Goal: Book appointment/travel/reservation

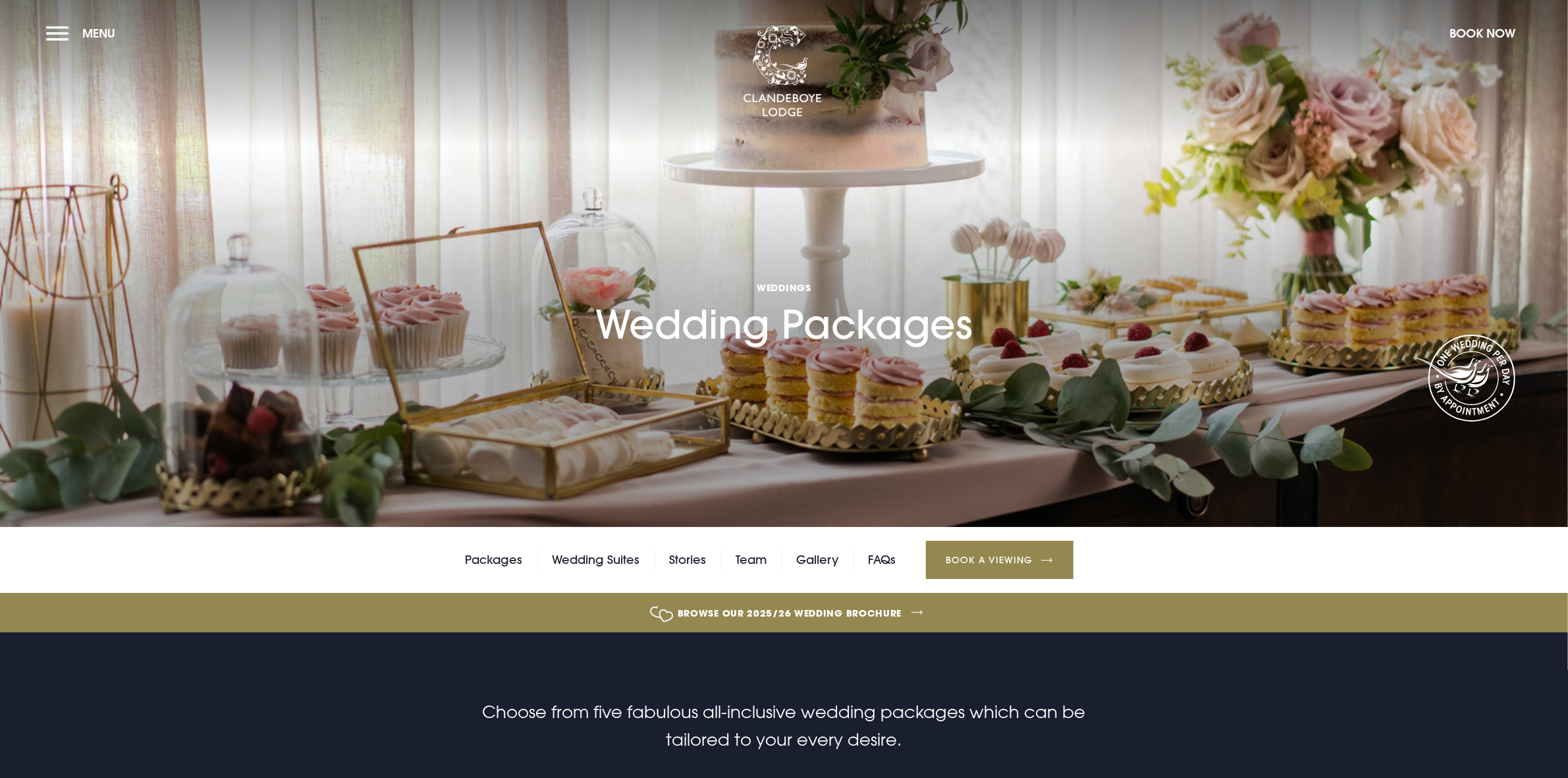
click at [1045, 555] on link "Book a Viewing" at bounding box center [999, 560] width 148 height 38
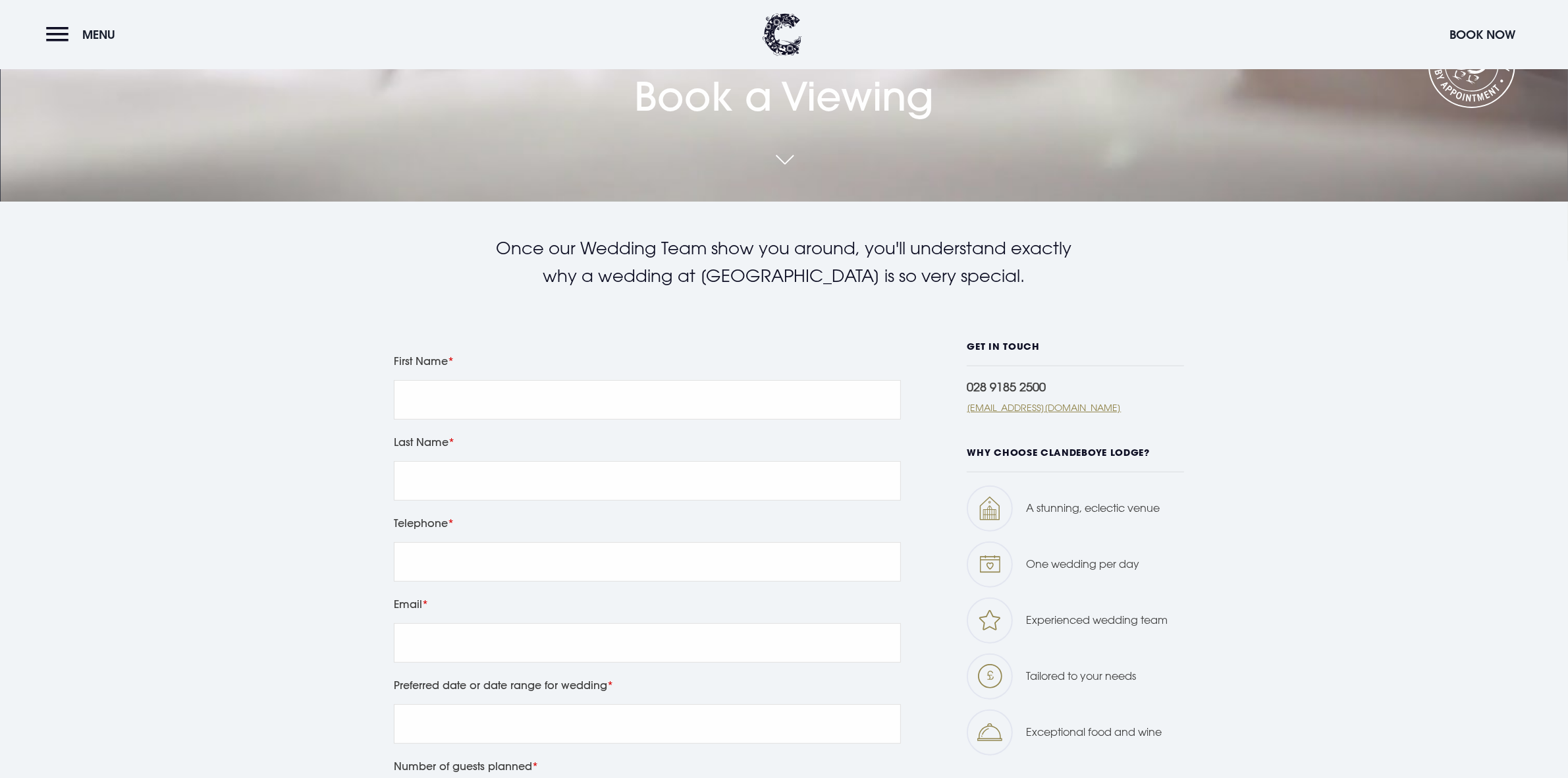
scroll to position [659, 0]
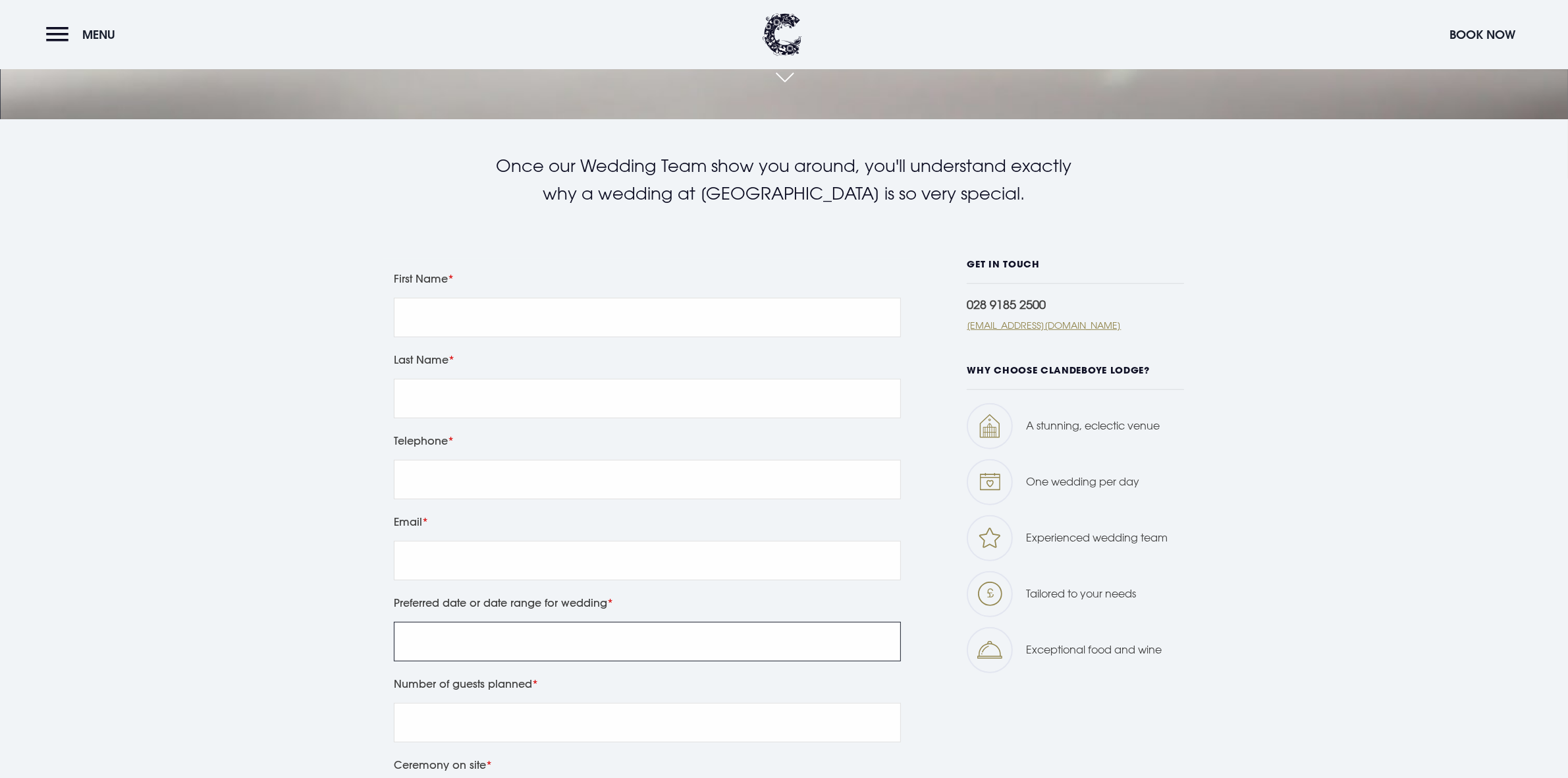
click at [600, 626] on input "Preferred date or date range for wedding" at bounding box center [648, 642] width 507 height 39
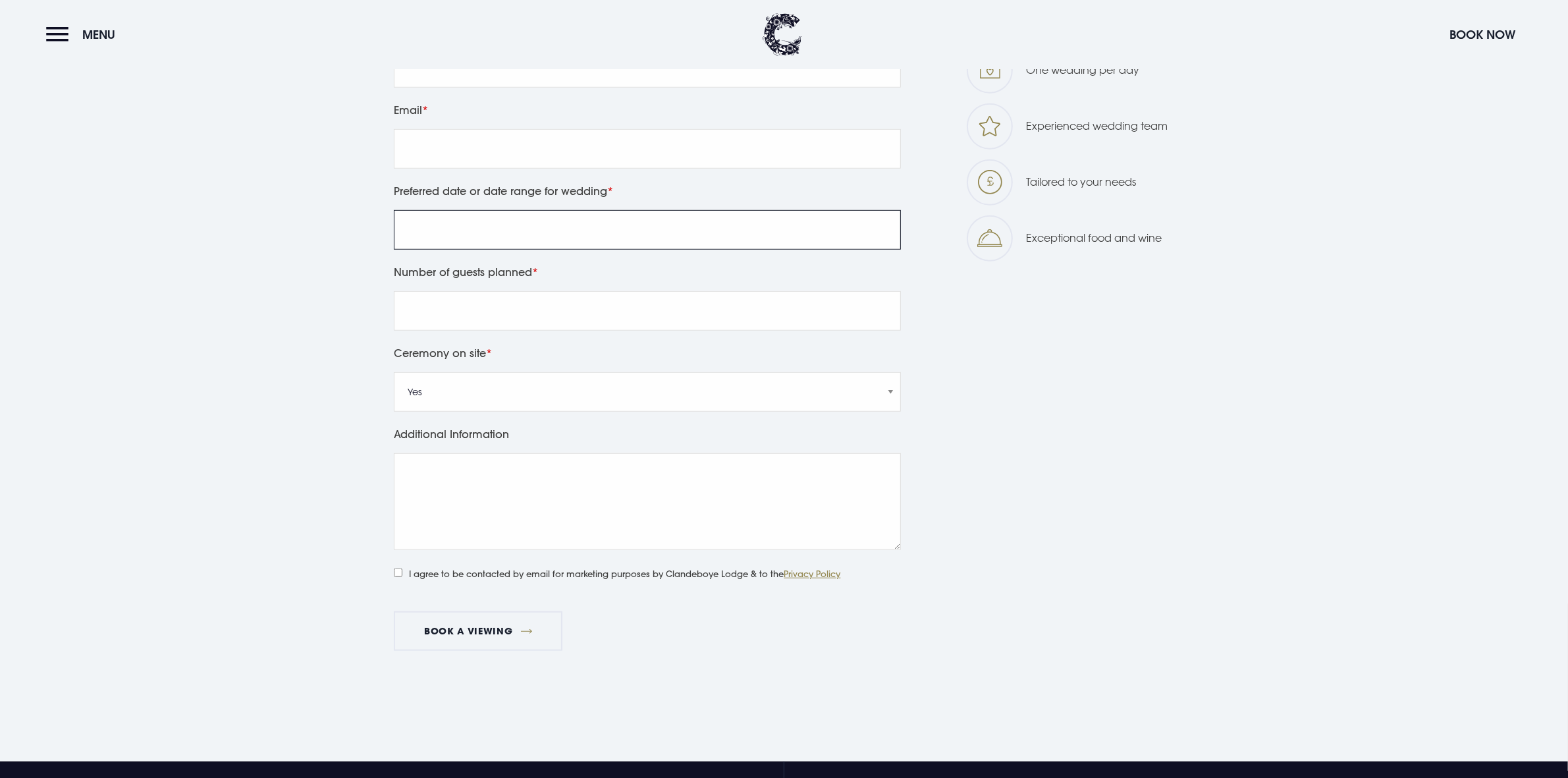
scroll to position [1153, 0]
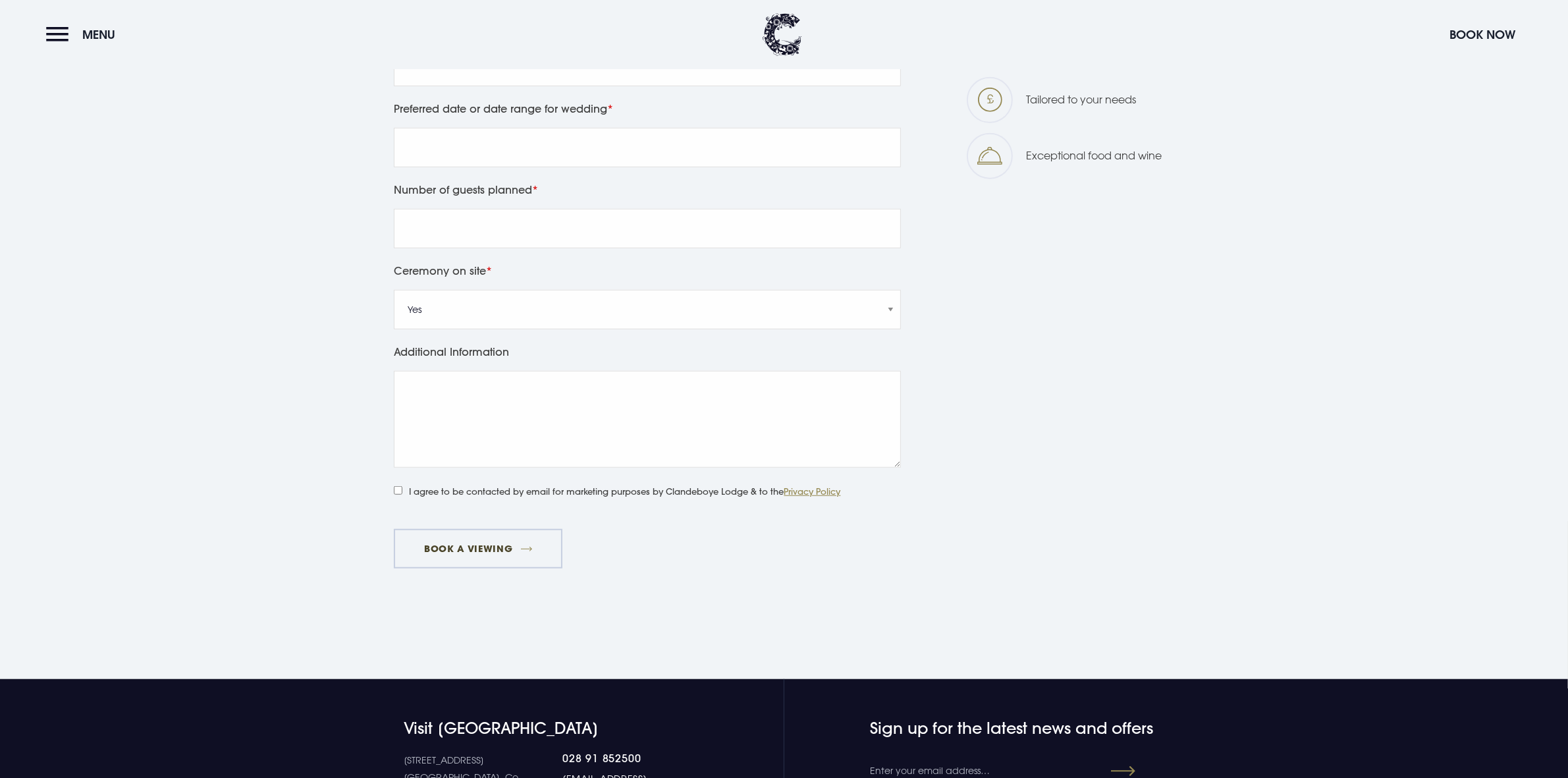
click at [476, 550] on button "Book a viewing" at bounding box center [478, 548] width 169 height 39
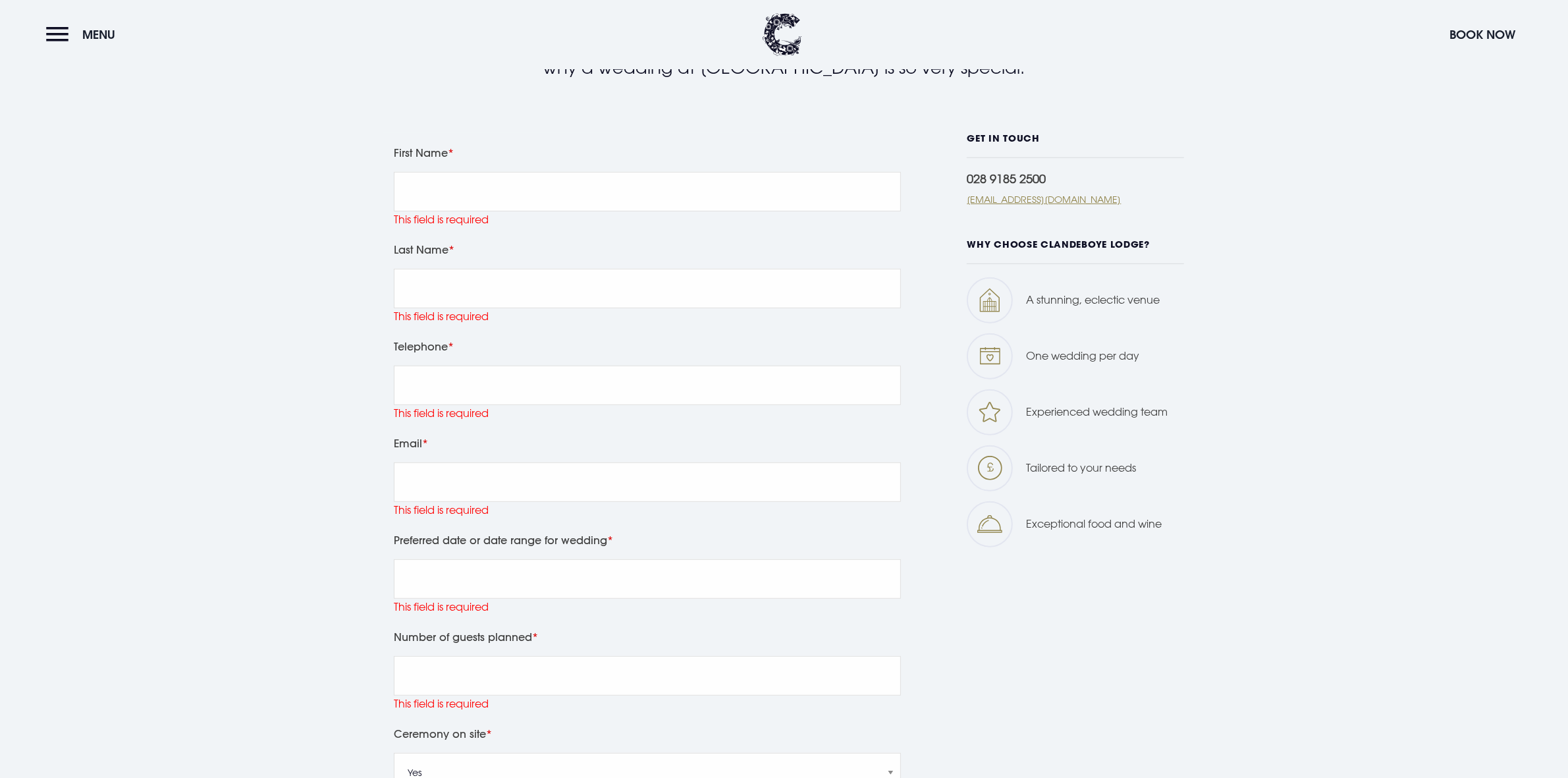
scroll to position [755, 0]
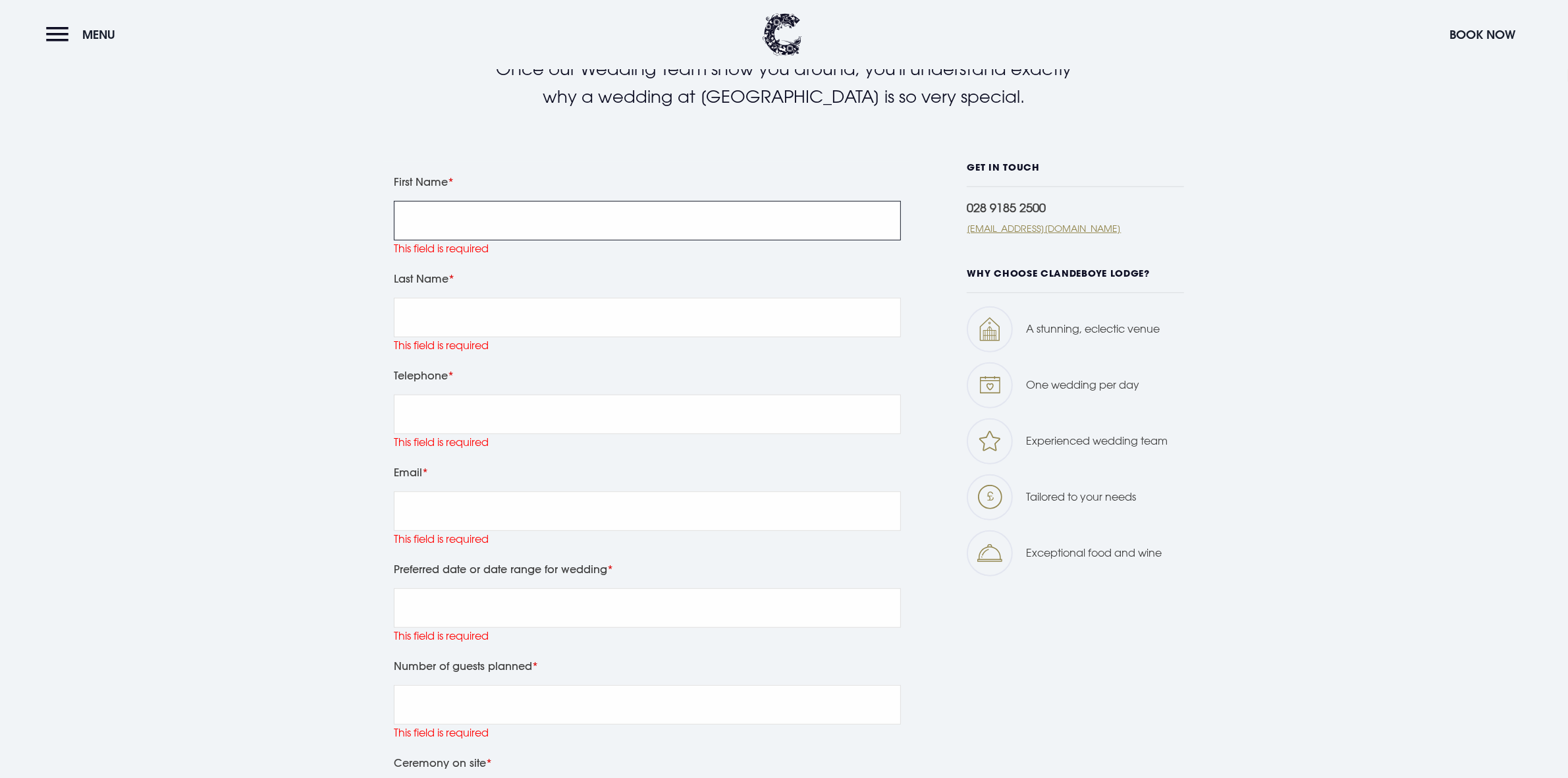
click at [442, 217] on input "First Name" at bounding box center [648, 221] width 507 height 39
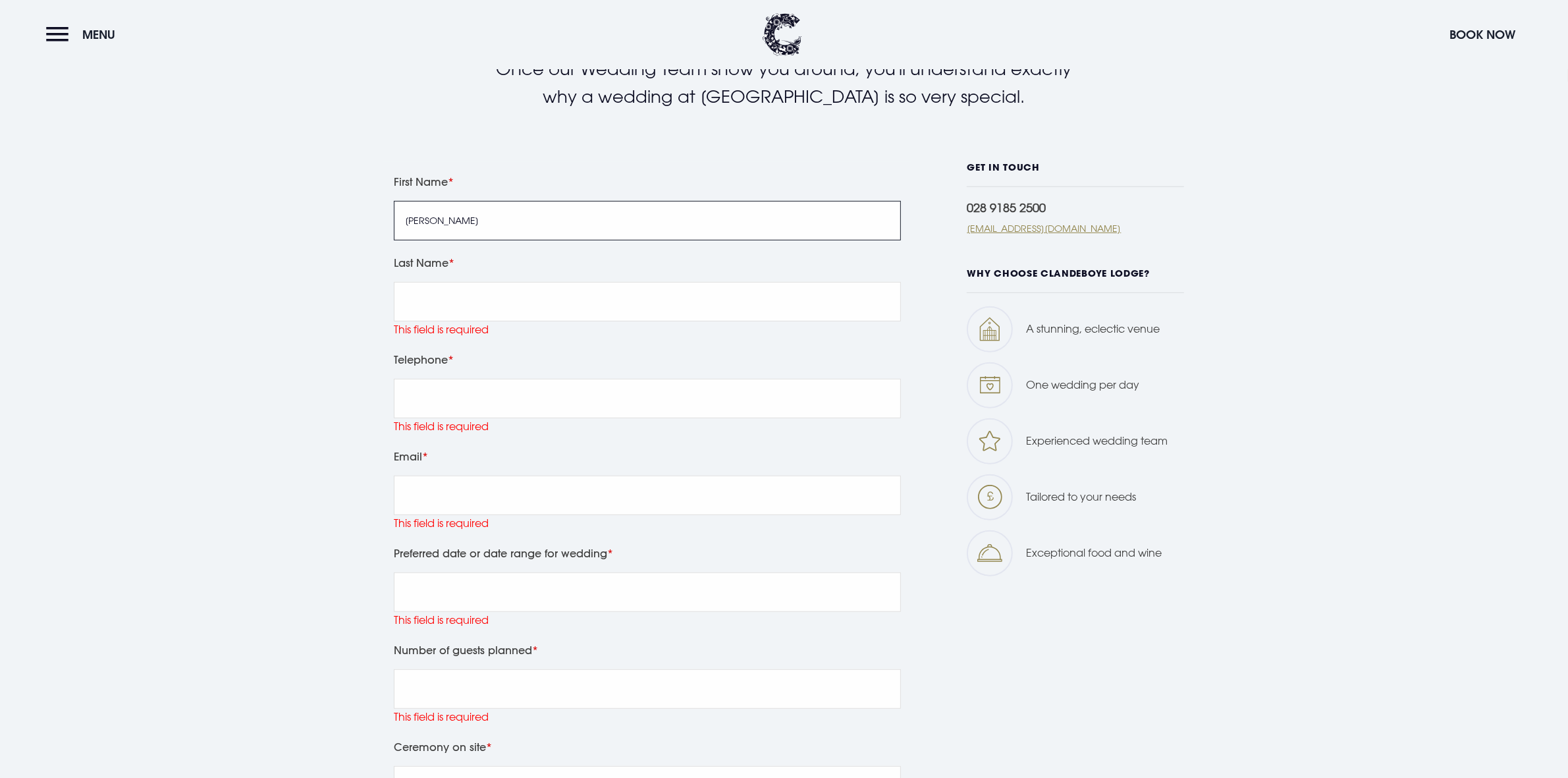
type input "Isabel"
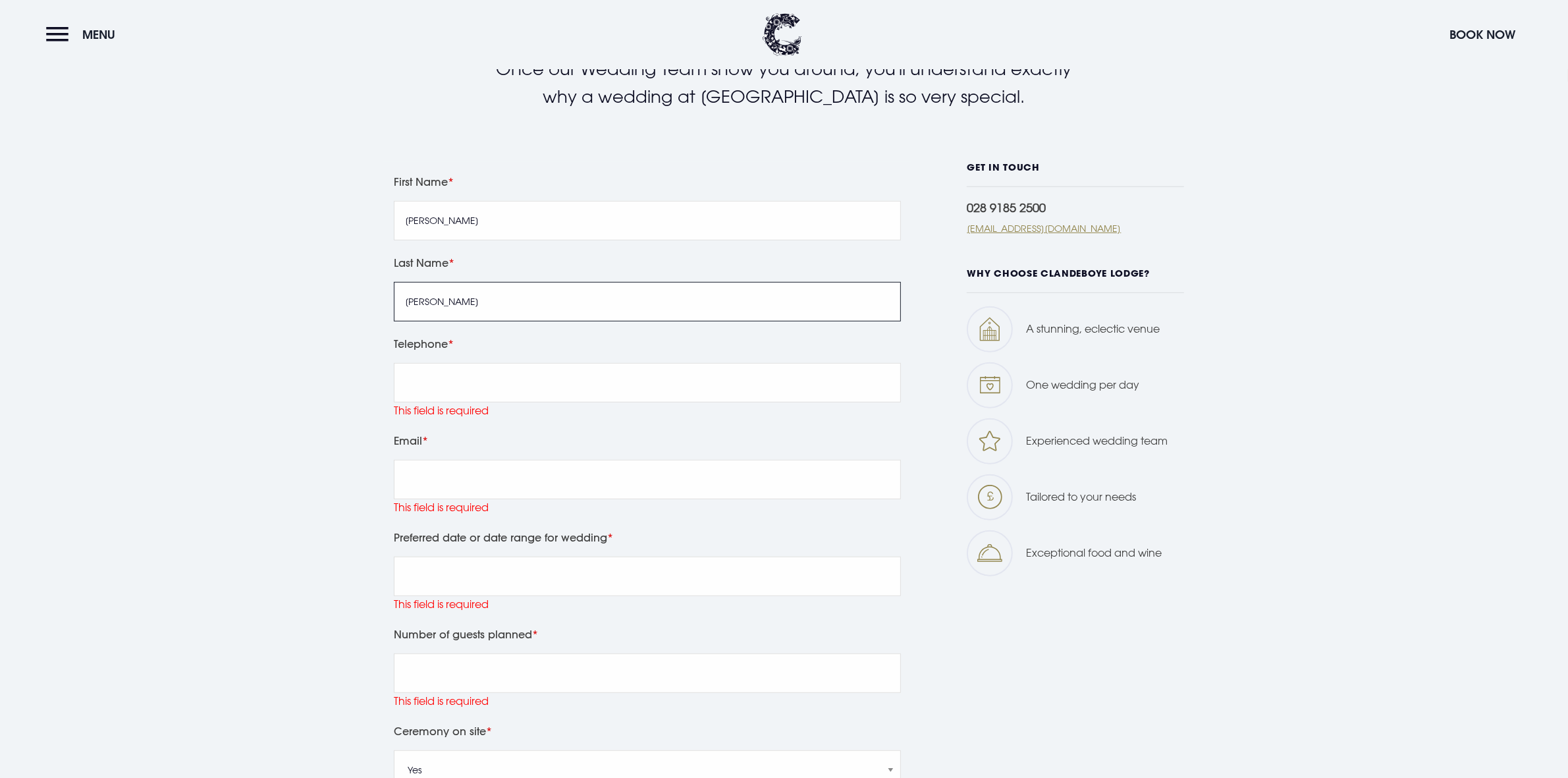
type input "Murphy"
drag, startPoint x: 488, startPoint y: 377, endPoint x: 1579, endPoint y: 17, distance: 1148.9
click at [491, 378] on input "Telephone" at bounding box center [648, 383] width 507 height 39
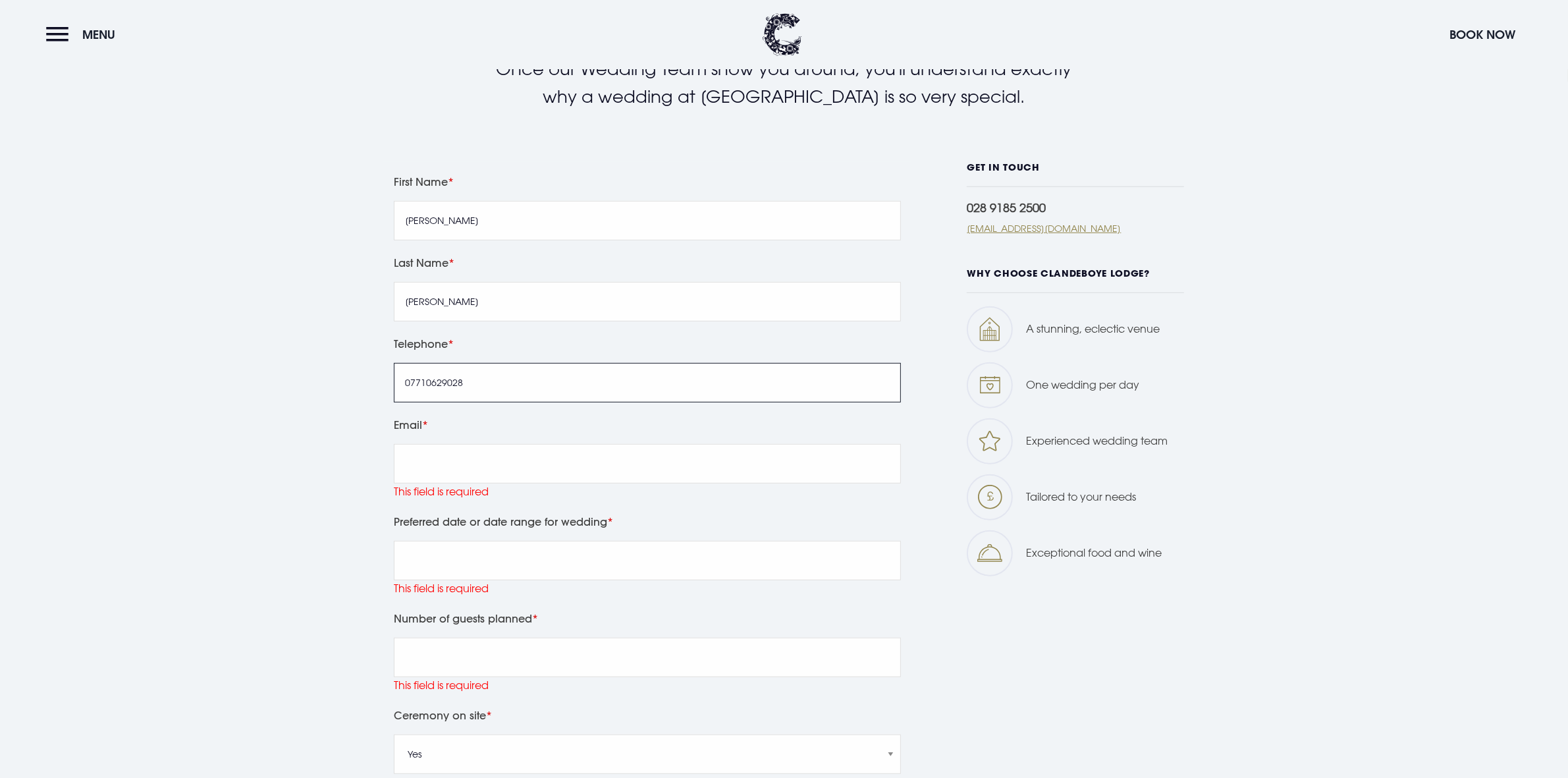
type input "07710629028"
click at [505, 447] on input "Email" at bounding box center [648, 463] width 507 height 39
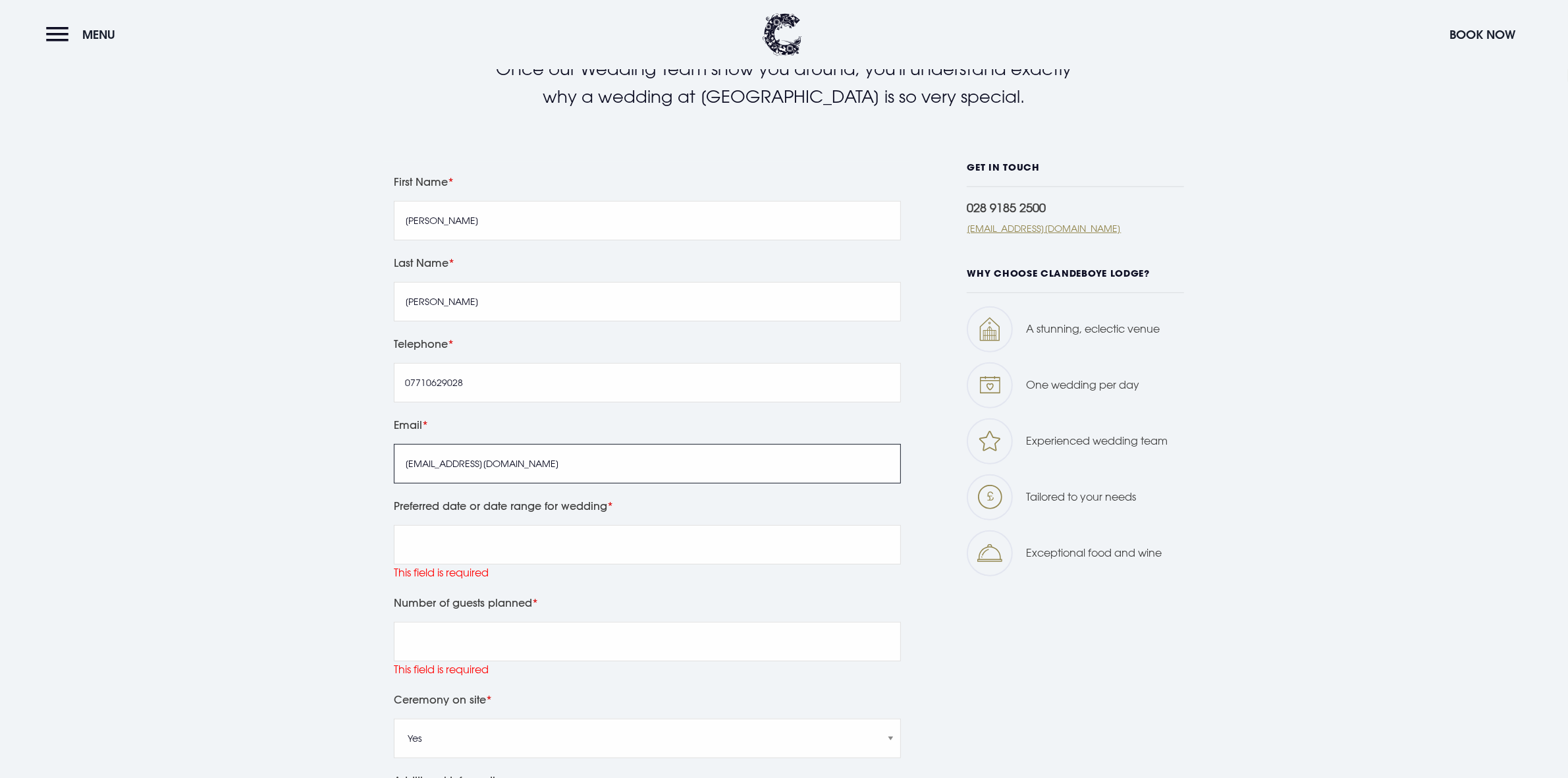
type input "isabelmurphy@hotmail.co.uk"
click at [584, 533] on input "Preferred date or date range for wedding" at bounding box center [648, 544] width 507 height 39
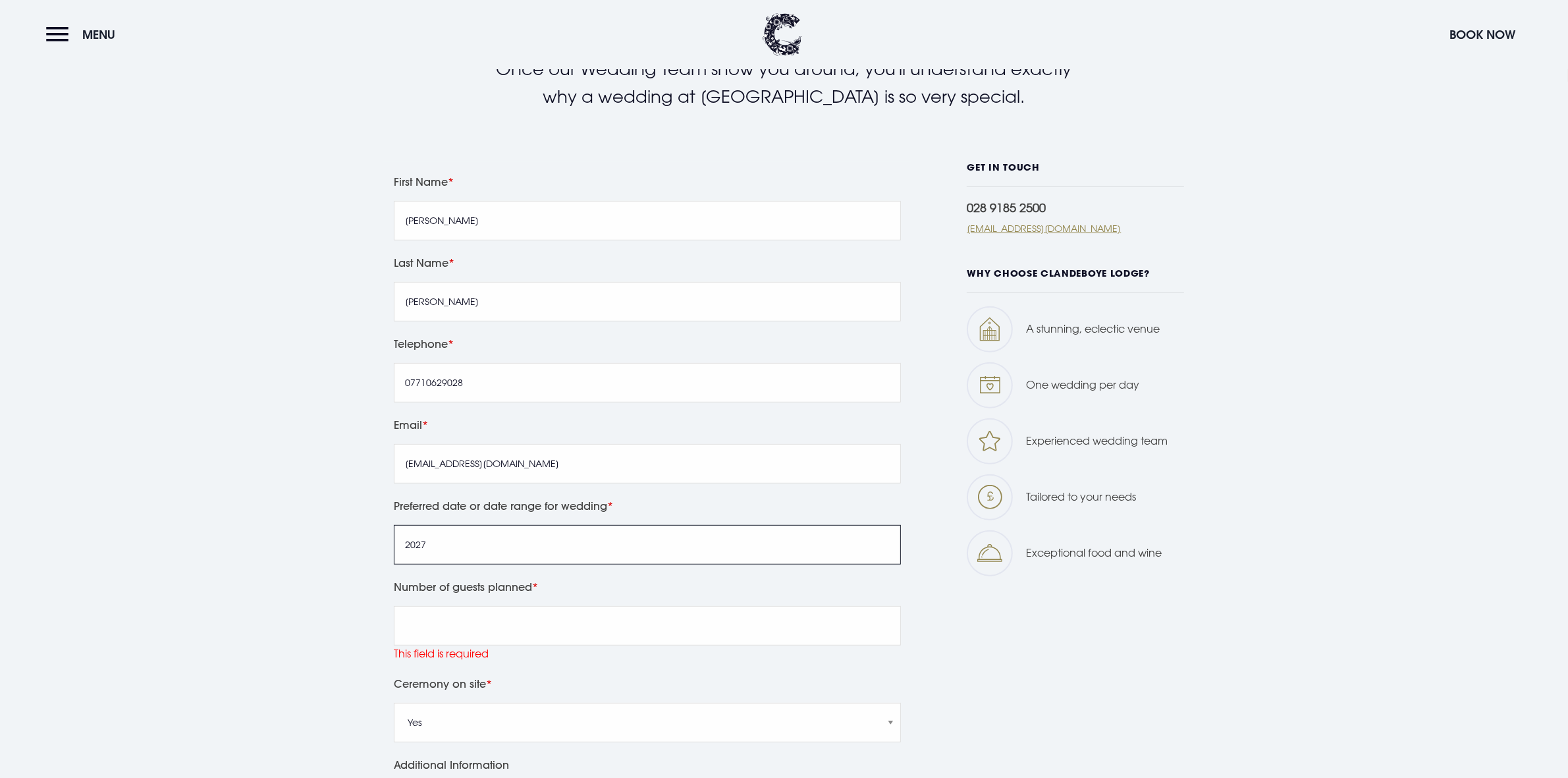
type input "2027"
click at [703, 624] on input "Number of guests planned" at bounding box center [648, 626] width 507 height 39
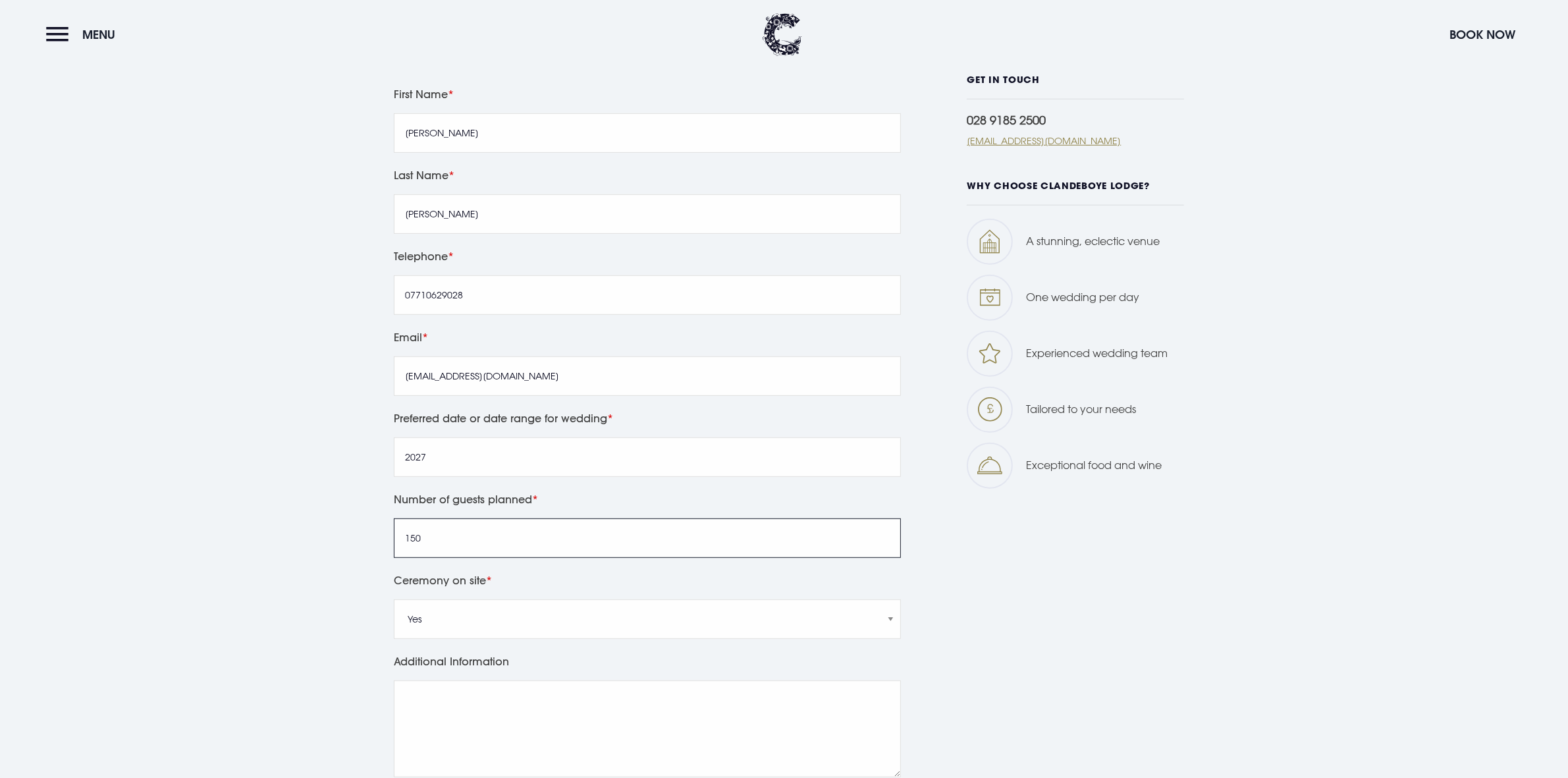
scroll to position [920, 0]
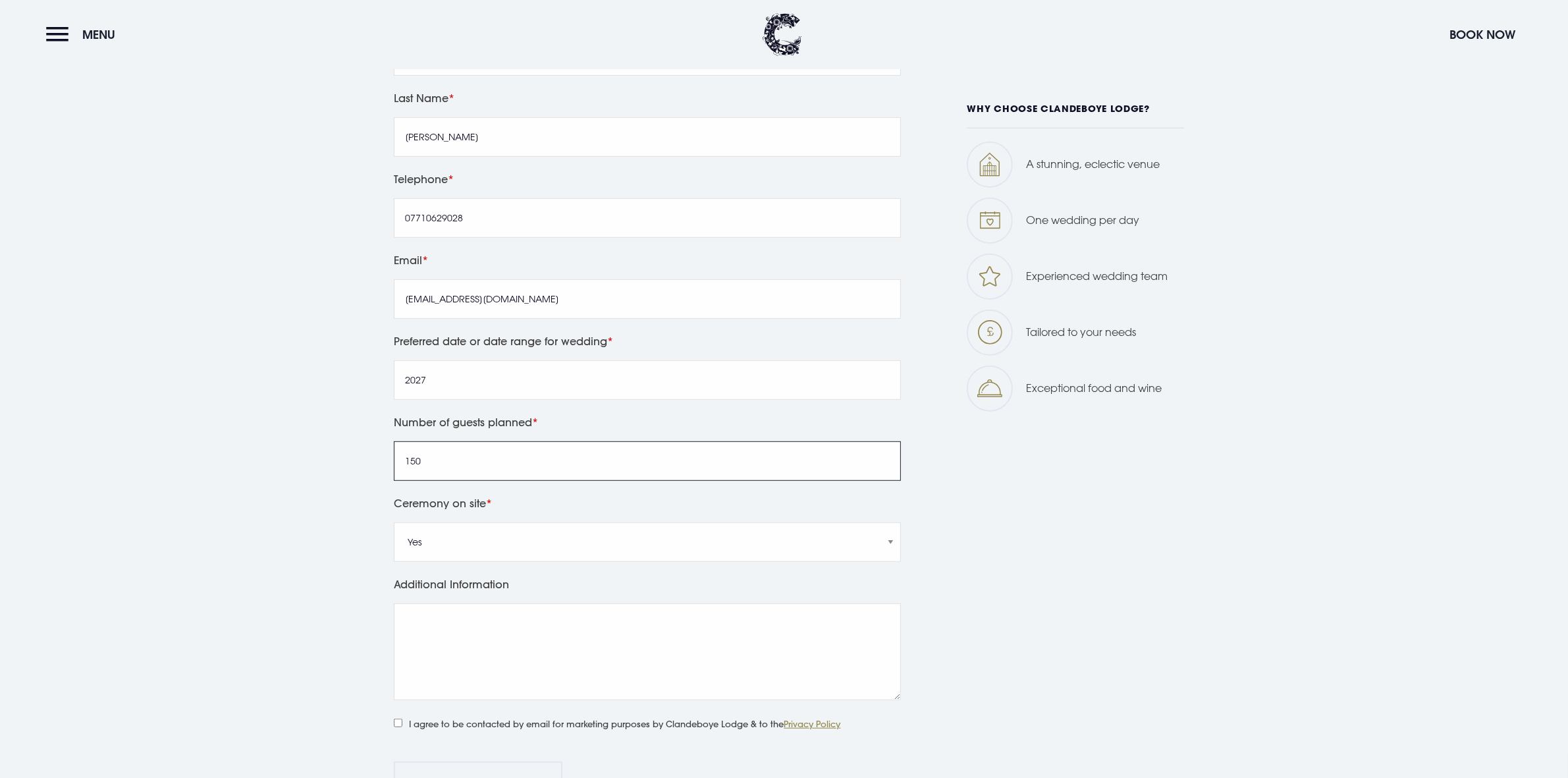
type input "150"
click at [446, 630] on textarea "Additional Information" at bounding box center [648, 652] width 507 height 97
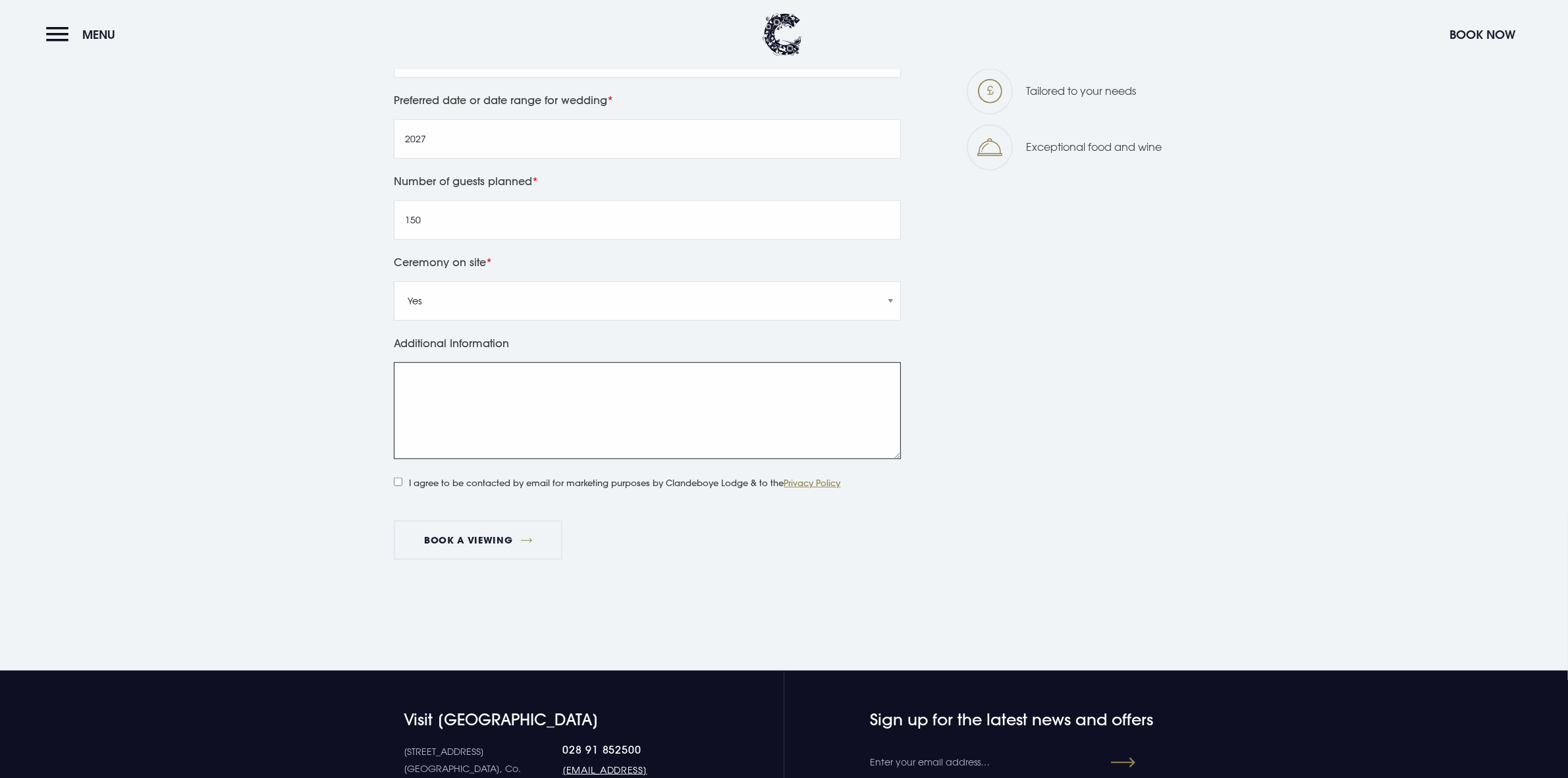
scroll to position [1167, 0]
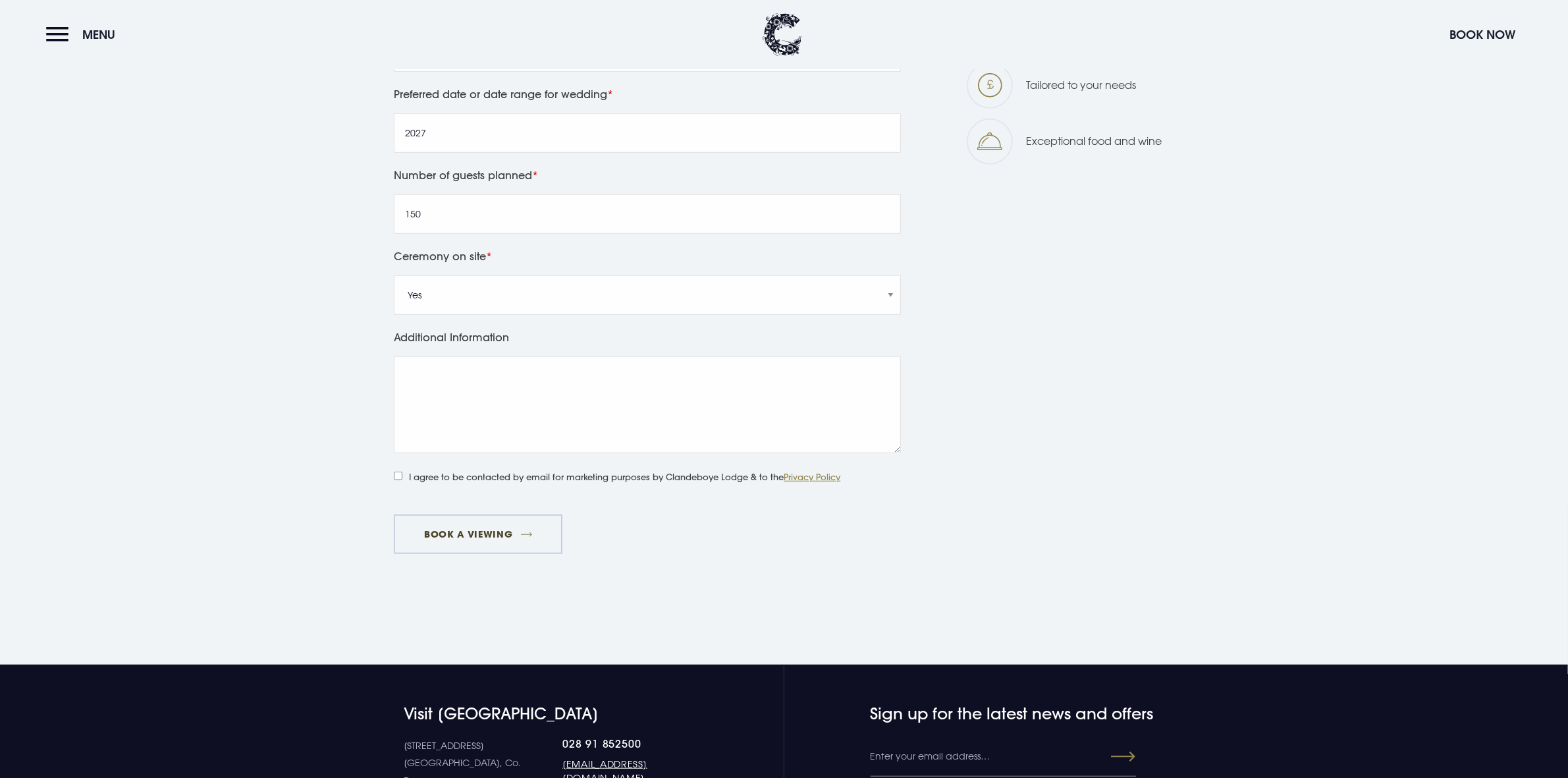
click at [488, 538] on button "Book a viewing" at bounding box center [478, 534] width 169 height 39
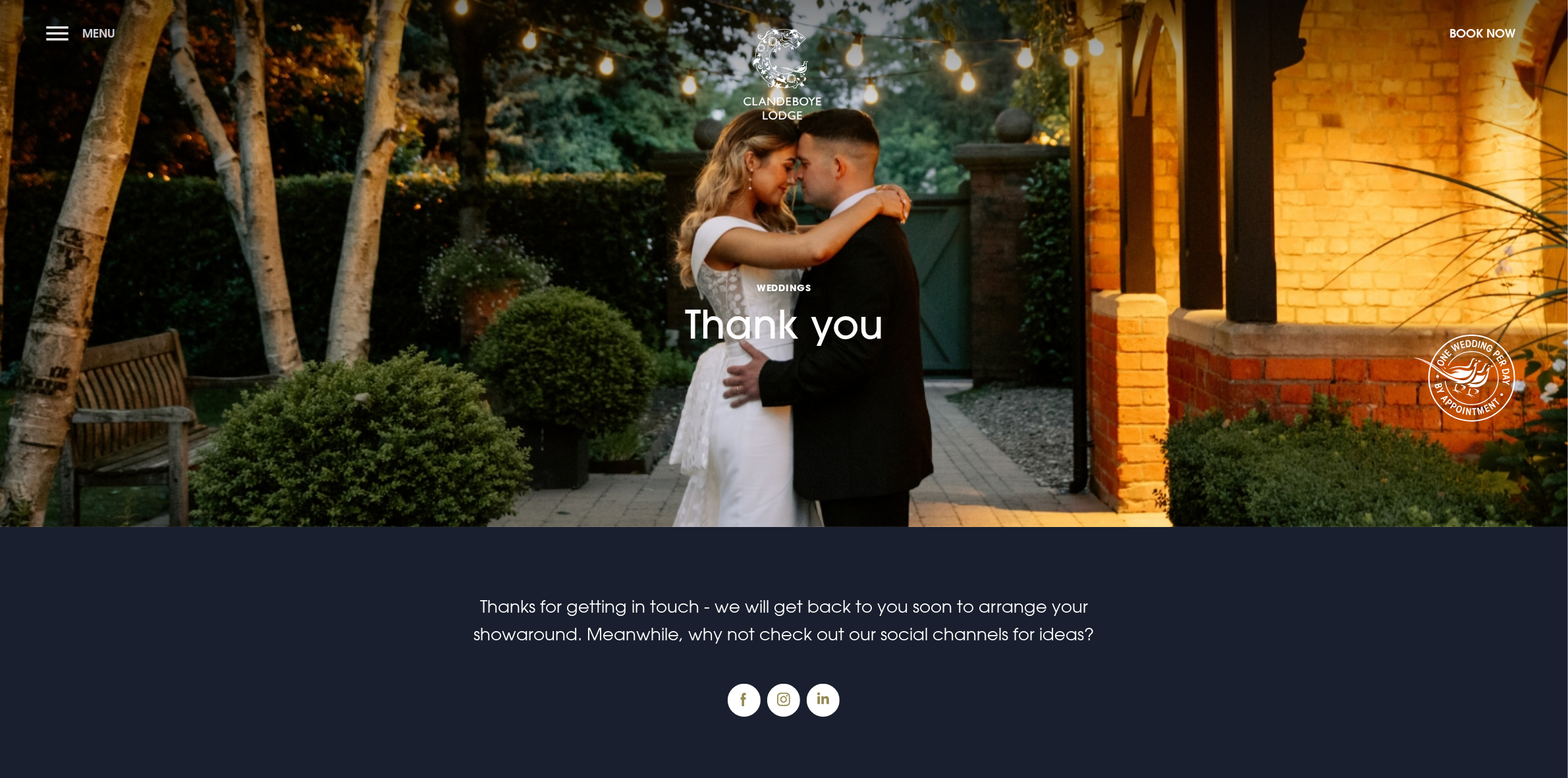
click at [54, 36] on button "Menu" at bounding box center [84, 33] width 76 height 29
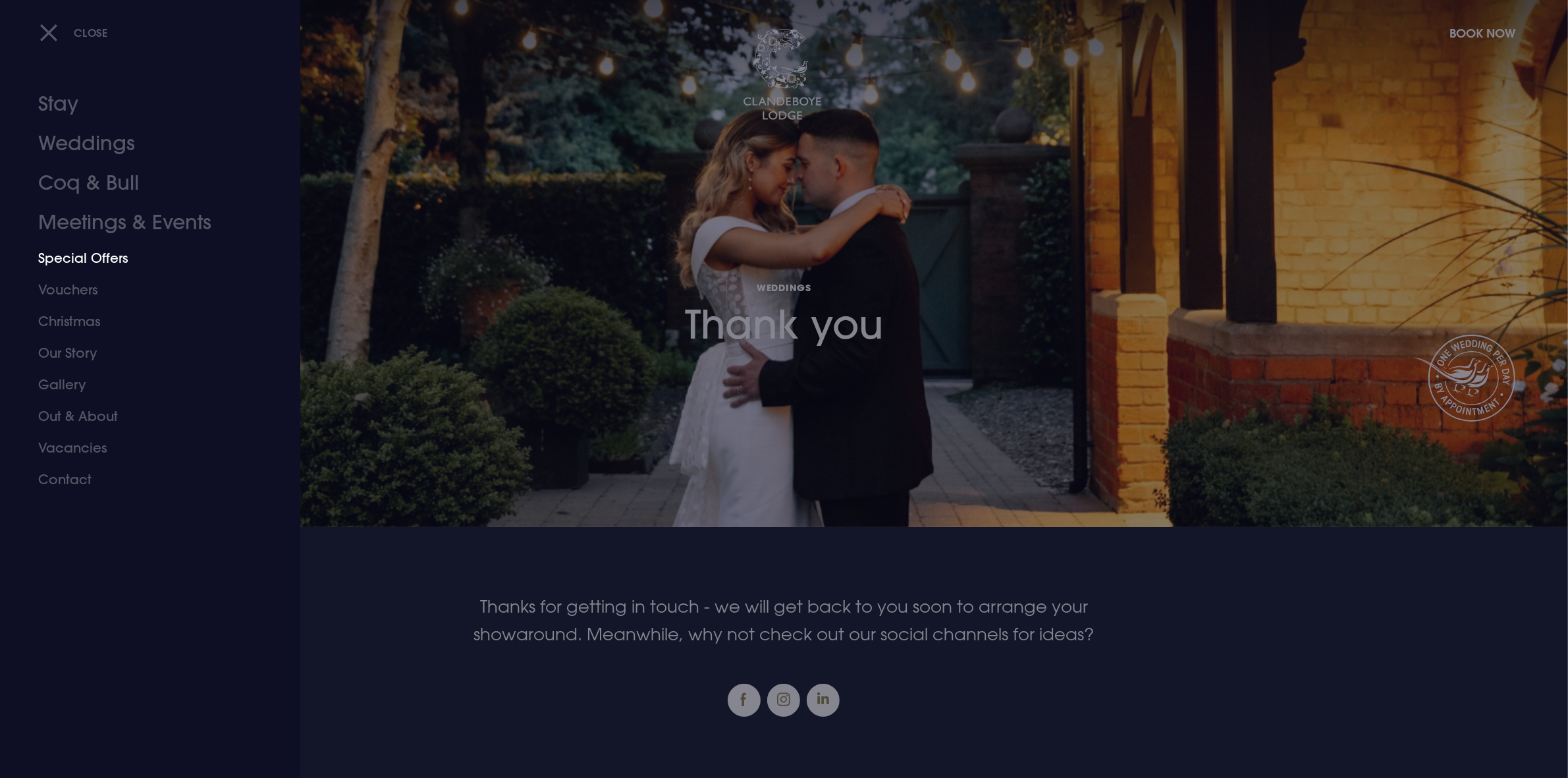
click at [61, 255] on link "Special Offers" at bounding box center [142, 258] width 208 height 32
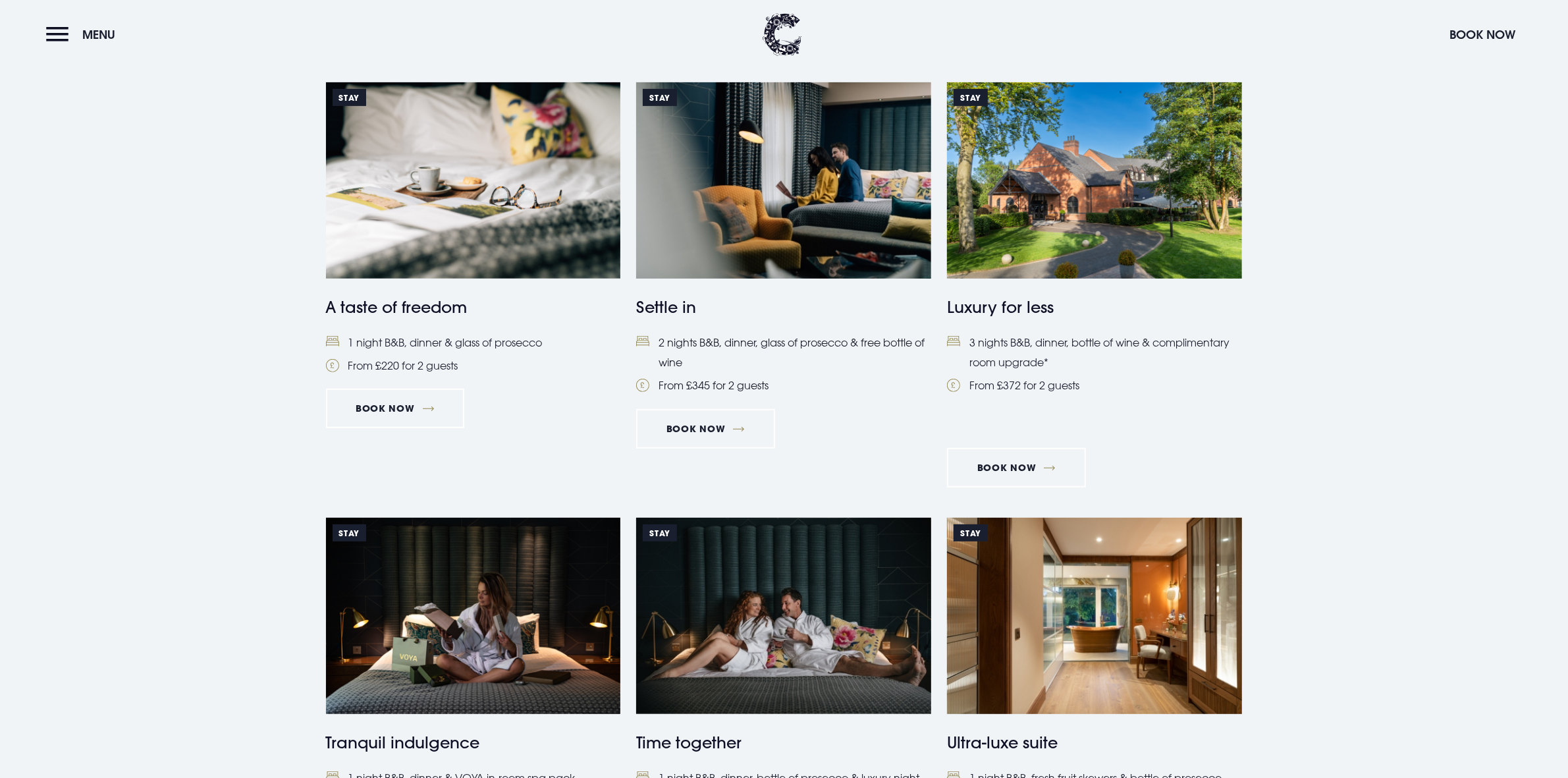
scroll to position [659, 0]
